Goal: Task Accomplishment & Management: Use online tool/utility

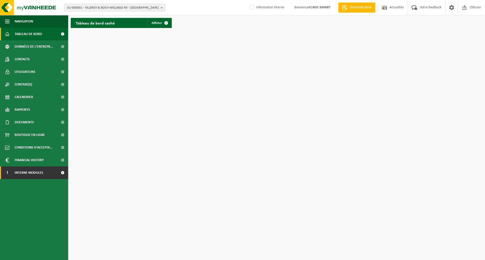
click at [54, 175] on link "I Interne modules" at bounding box center [34, 173] width 68 height 13
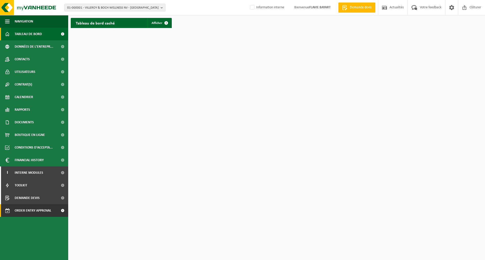
click at [49, 208] on span "Order entry approval" at bounding box center [33, 211] width 37 height 13
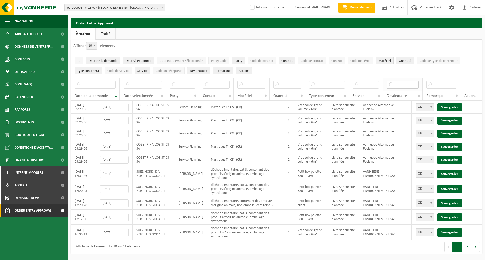
click at [403, 85] on input "text" at bounding box center [403, 85] width 32 height 8
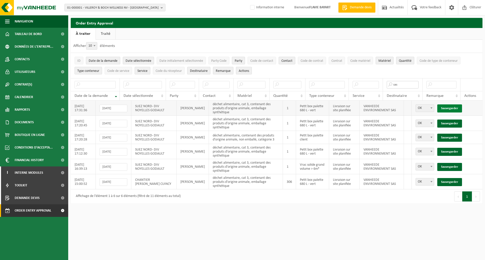
type input "sas"
click at [448, 108] on link "Sauvegarder" at bounding box center [449, 109] width 25 height 8
click at [448, 120] on link "Sauvegarder" at bounding box center [449, 124] width 25 height 8
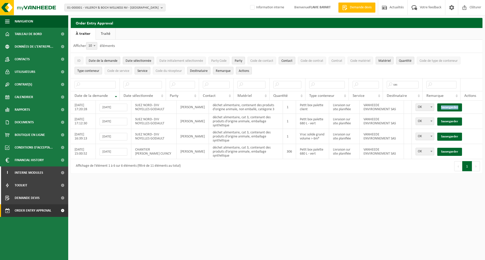
click at [448, 108] on link "Sauvegarder" at bounding box center [449, 108] width 25 height 8
click at [448, 118] on link "Sauvegarder" at bounding box center [449, 122] width 25 height 8
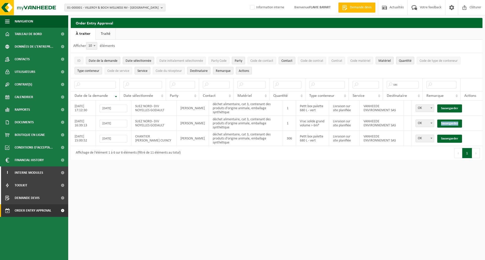
click at [448, 120] on link "Sauvegarder" at bounding box center [449, 124] width 25 height 8
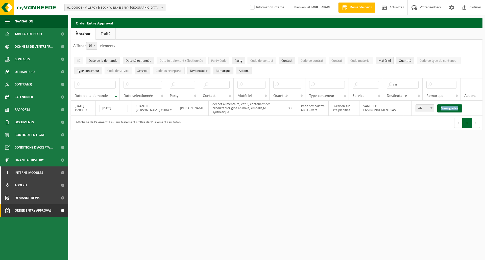
click at [448, 108] on link "Sauvegarder" at bounding box center [449, 109] width 25 height 8
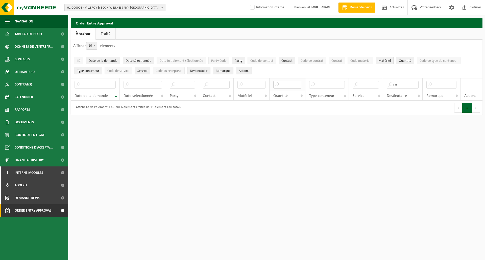
click at [290, 86] on input "text" at bounding box center [287, 85] width 28 height 8
